Goal: Task Accomplishment & Management: Manage account settings

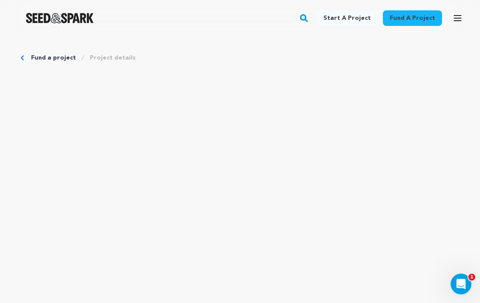
click at [465, 16] on button "Open main menu" at bounding box center [457, 17] width 17 height 17
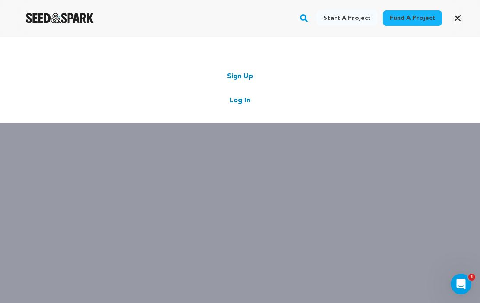
click at [240, 96] on link "Log In" at bounding box center [239, 100] width 21 height 10
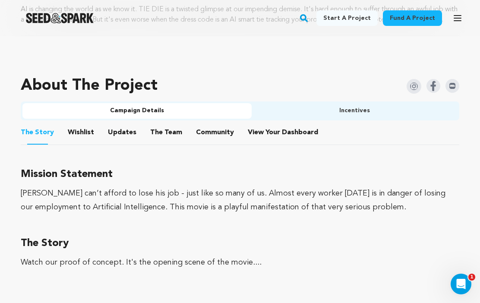
scroll to position [568, 0]
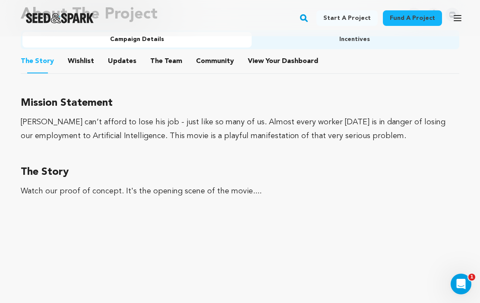
click at [84, 70] on button "Wishlist" at bounding box center [81, 63] width 21 height 21
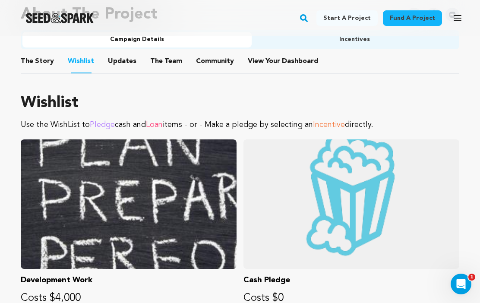
click at [122, 70] on button "Updates" at bounding box center [122, 63] width 21 height 21
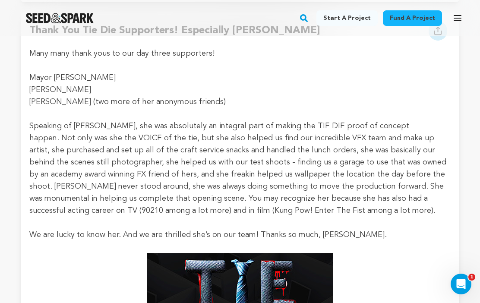
scroll to position [4406, 0]
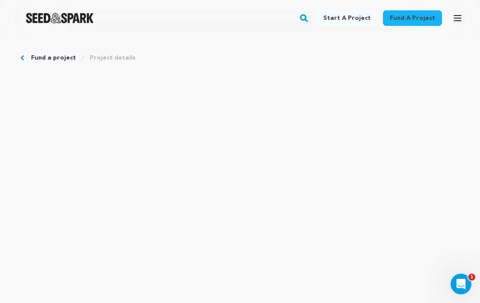
click at [465, 22] on button "Open main menu" at bounding box center [457, 17] width 17 height 17
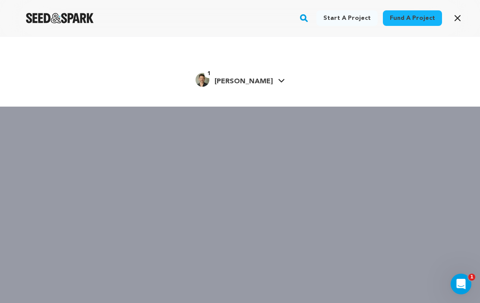
click at [264, 78] on link "1 [PERSON_NAME] [PERSON_NAME]" at bounding box center [239, 79] width 89 height 16
